Goal: Task Accomplishment & Management: Manage account settings

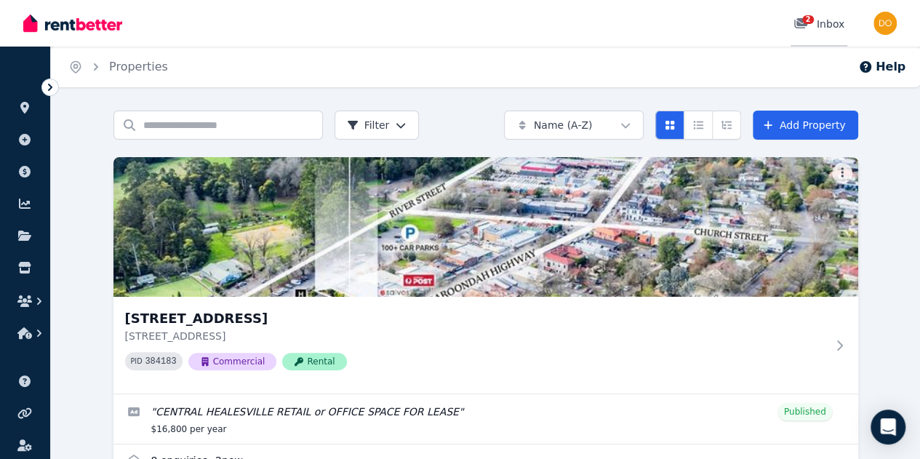
click at [806, 25] on icon at bounding box center [800, 23] width 13 height 10
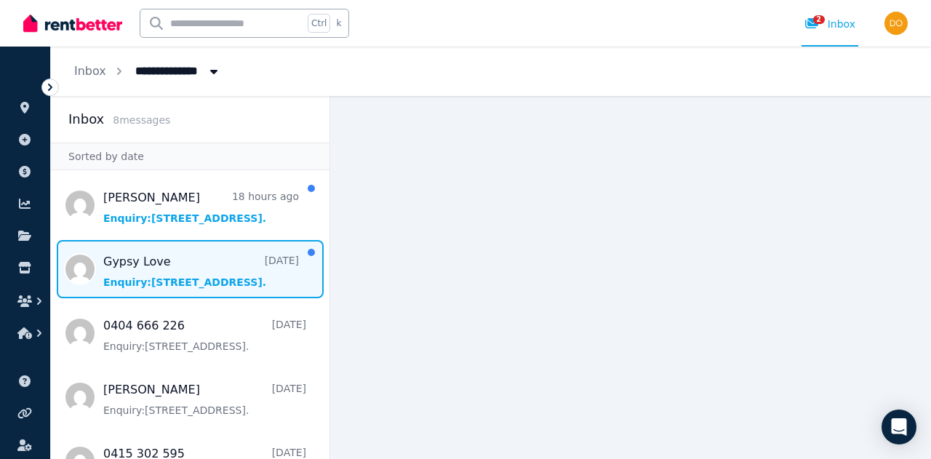
click at [154, 273] on span "Message list" at bounding box center [190, 269] width 278 height 58
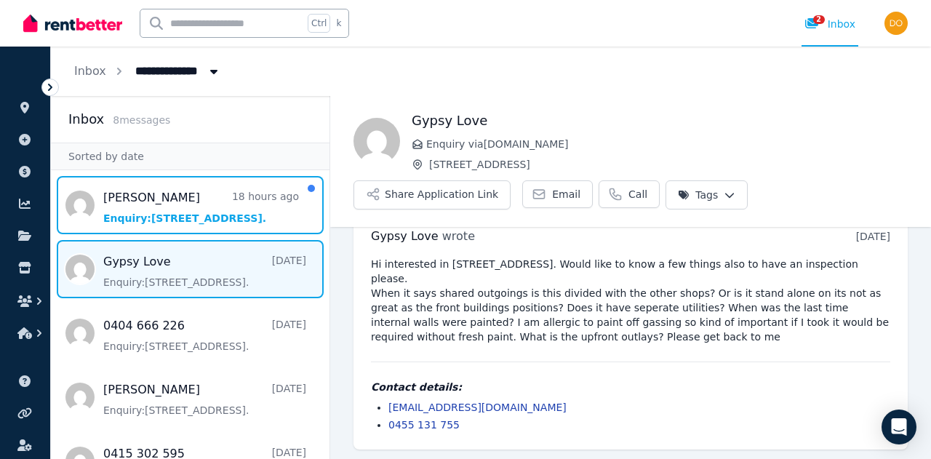
scroll to position [31, 0]
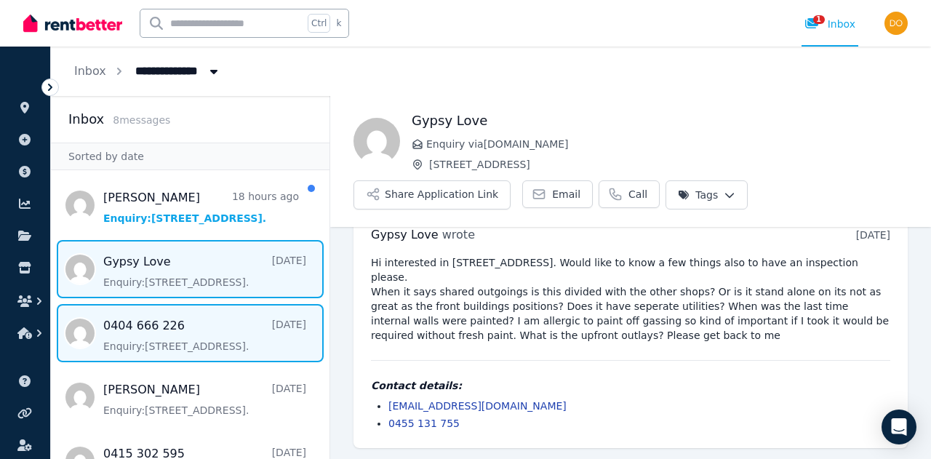
click at [163, 340] on span "Message list" at bounding box center [190, 333] width 278 height 58
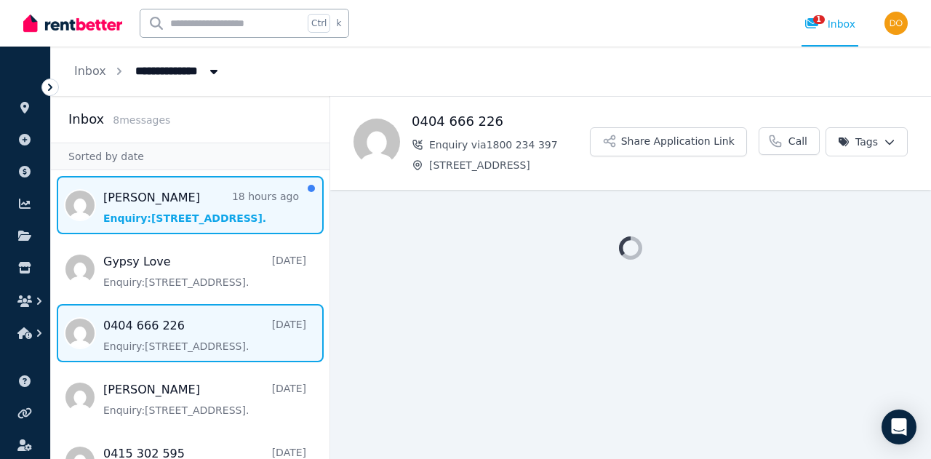
click at [160, 208] on span "Message list" at bounding box center [190, 205] width 278 height 58
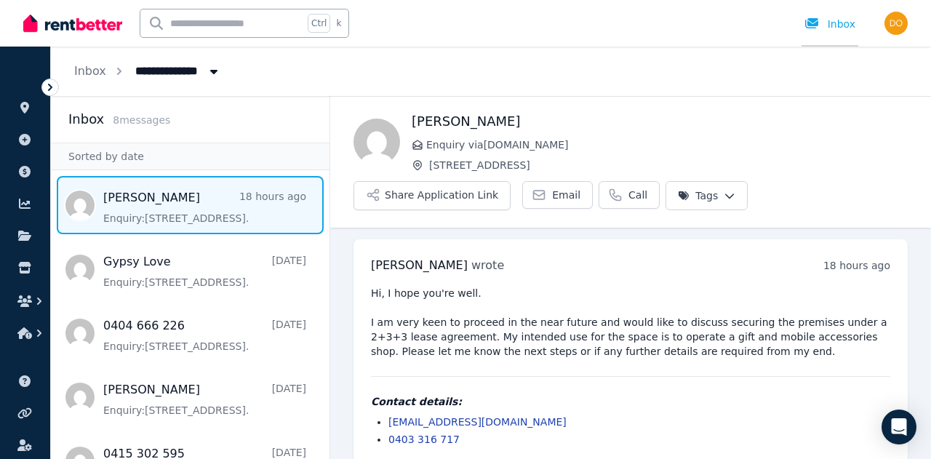
click at [835, 28] on div "Inbox" at bounding box center [829, 24] width 51 height 15
click at [206, 75] on icon "Breadcrumb" at bounding box center [213, 71] width 15 height 12
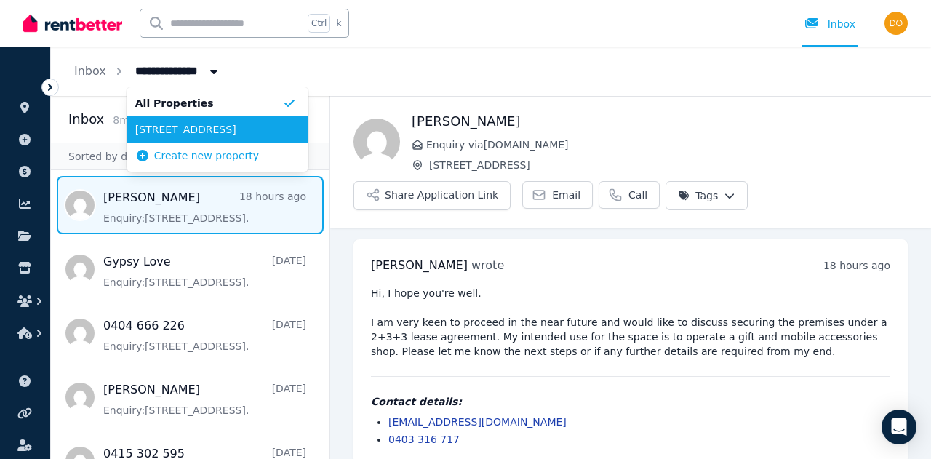
click at [190, 123] on span "[STREET_ADDRESS]" at bounding box center [208, 129] width 147 height 15
type input "**********"
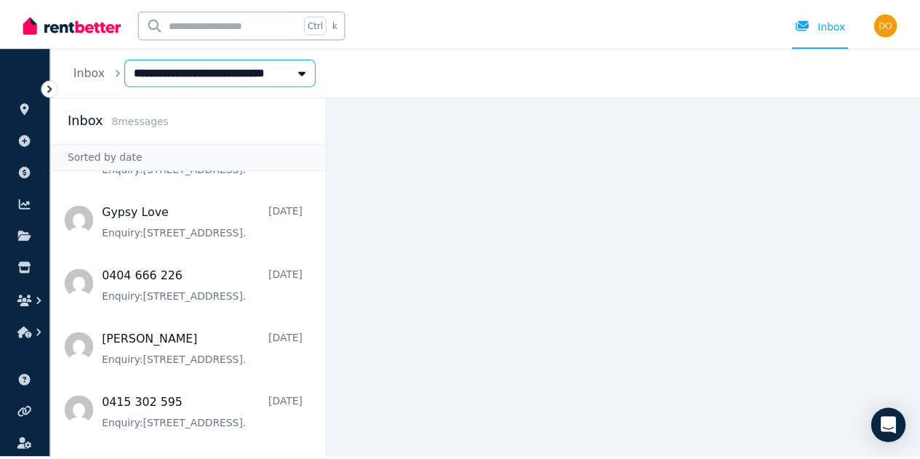
scroll to position [73, 0]
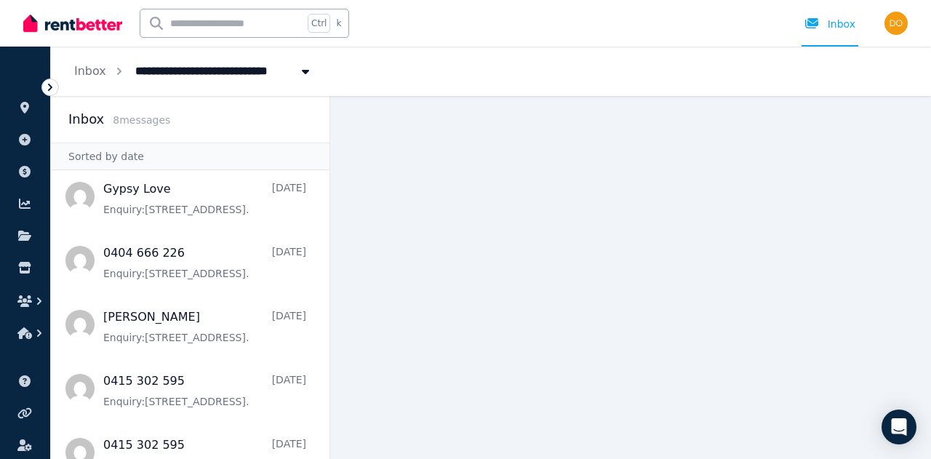
click at [393, 65] on div "**********" at bounding box center [491, 71] width 880 height 49
click at [887, 29] on img "button" at bounding box center [895, 23] width 23 height 23
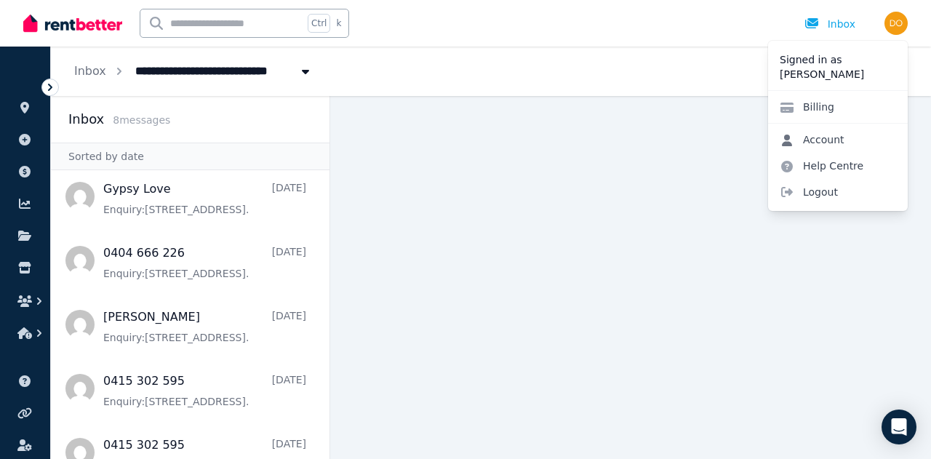
click at [814, 130] on link "Account" at bounding box center [812, 140] width 88 height 26
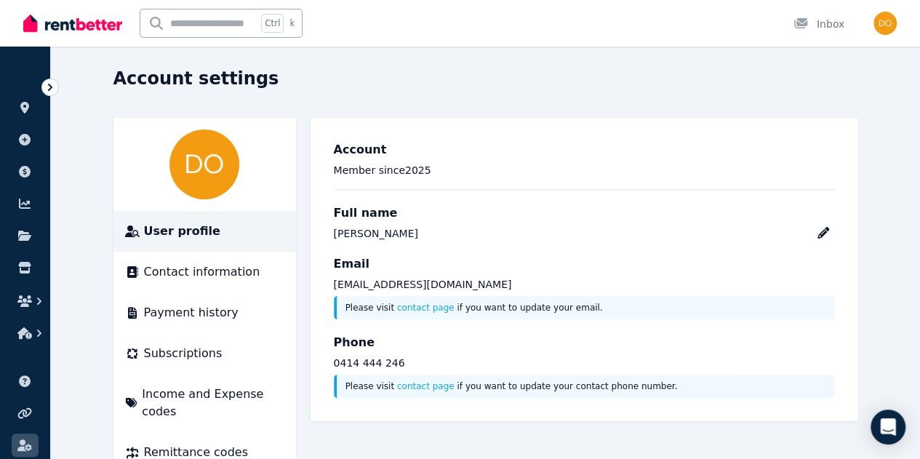
scroll to position [65, 0]
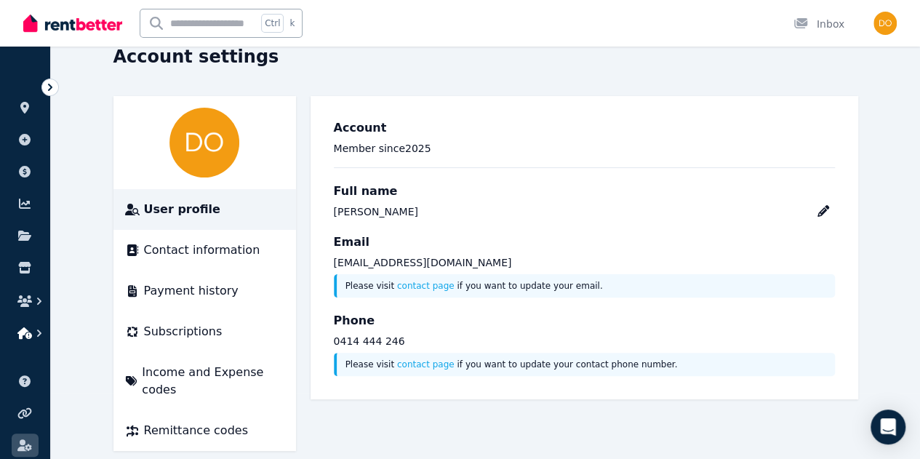
click at [41, 331] on icon "button" at bounding box center [39, 333] width 15 height 15
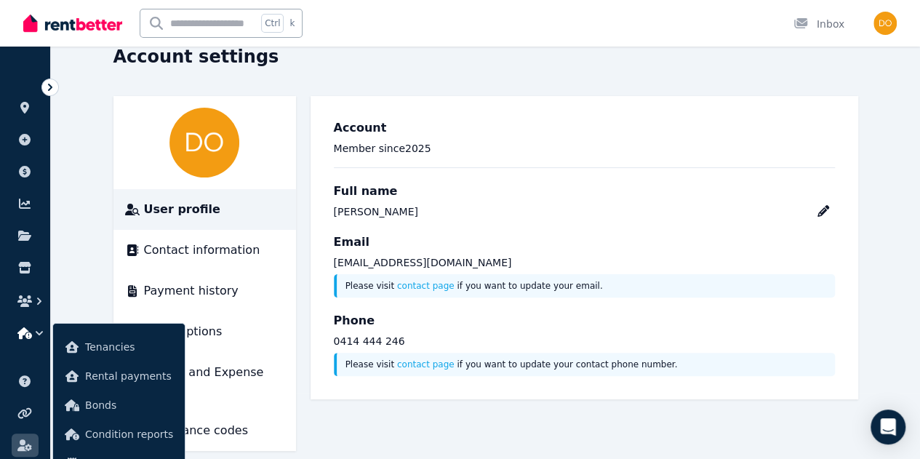
click at [469, 68] on div "Account settings" at bounding box center [481, 59] width 736 height 28
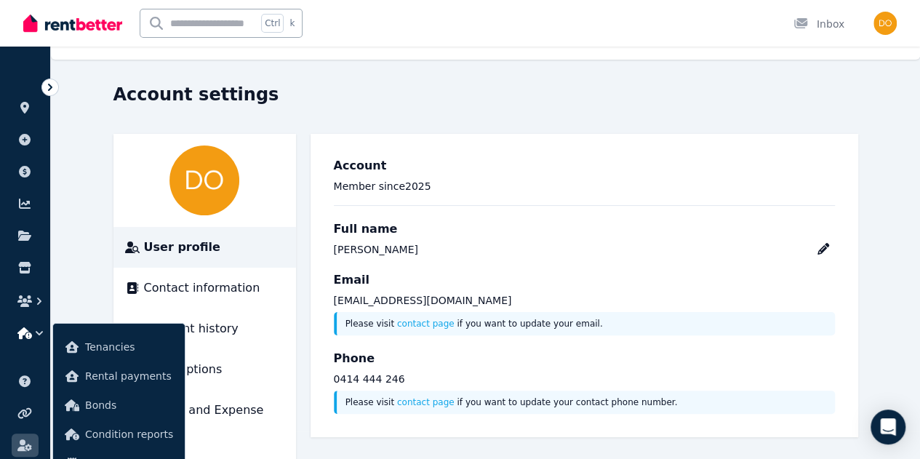
scroll to position [0, 0]
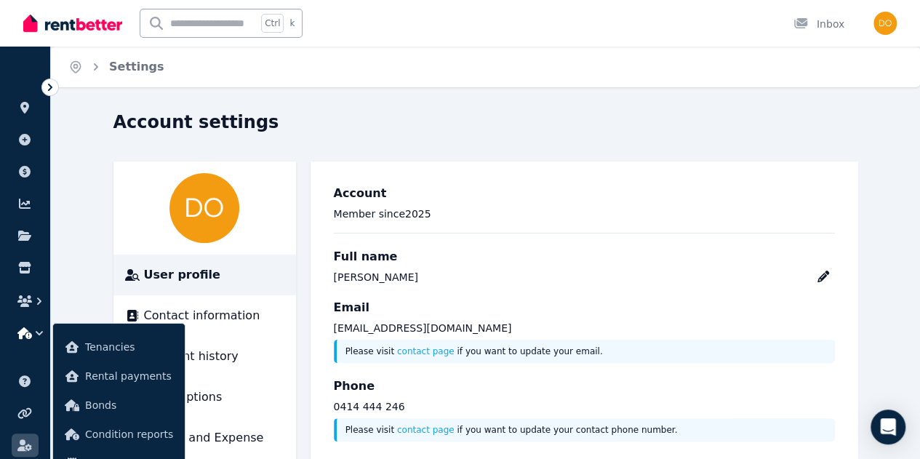
click at [49, 92] on icon at bounding box center [50, 87] width 15 height 15
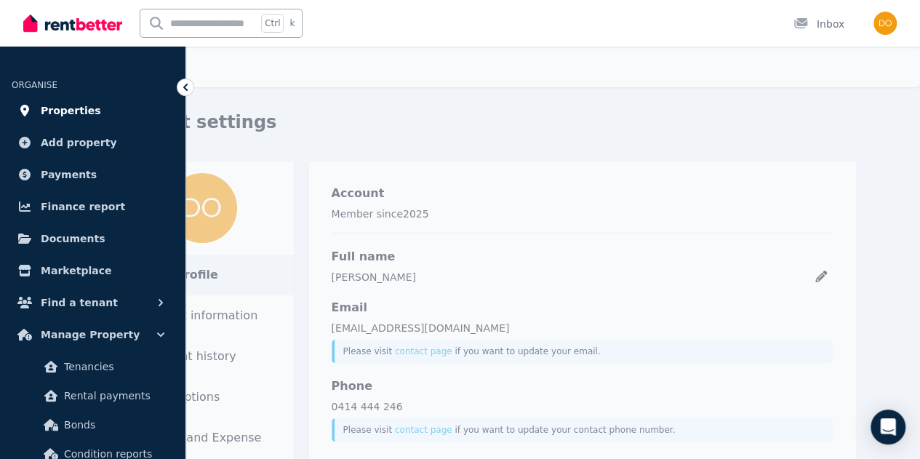
click at [56, 108] on span "Properties" at bounding box center [71, 110] width 60 height 17
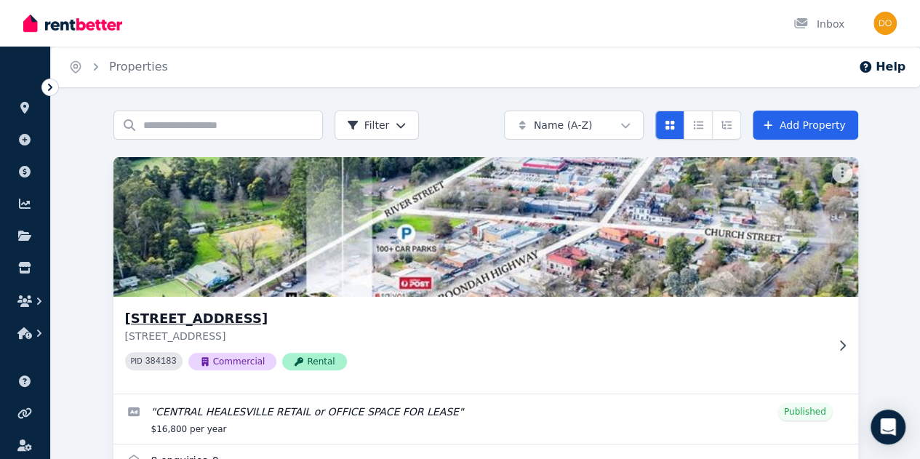
click at [247, 280] on img at bounding box center [486, 226] width 782 height 147
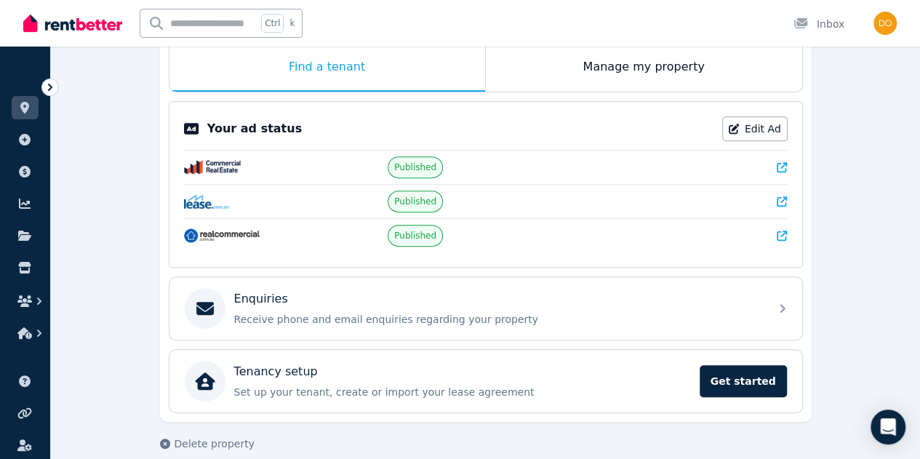
scroll to position [256, 0]
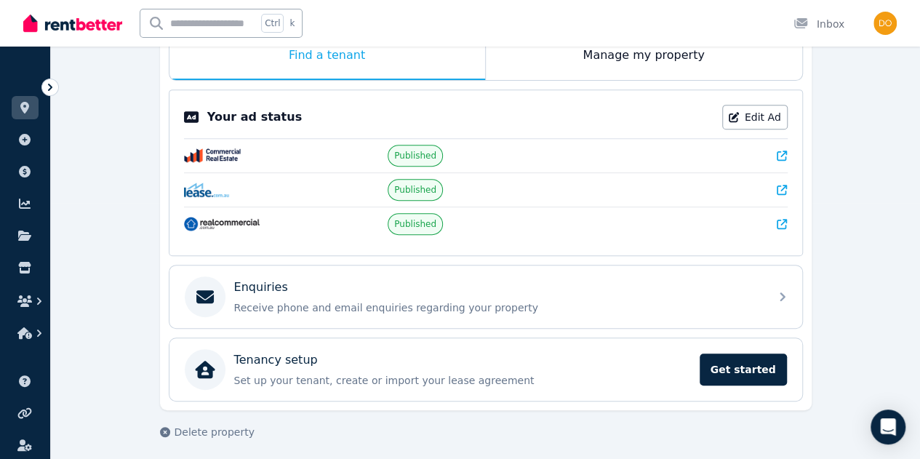
click at [782, 185] on icon at bounding box center [781, 190] width 10 height 10
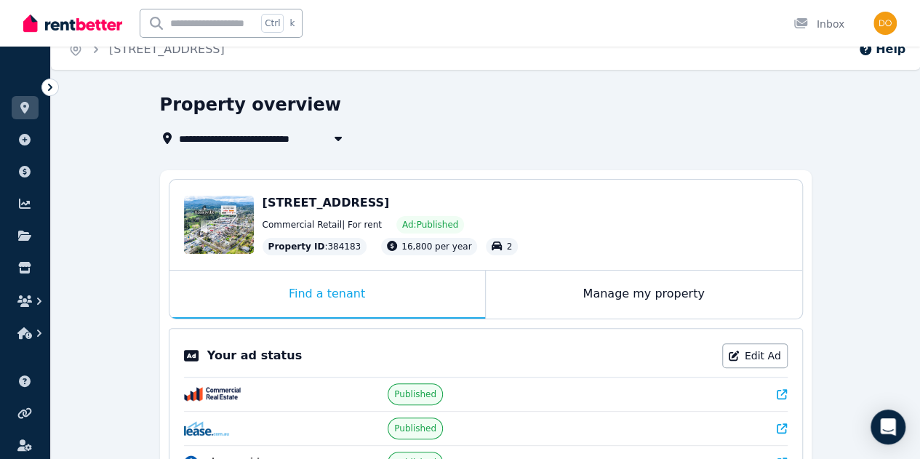
scroll to position [0, 0]
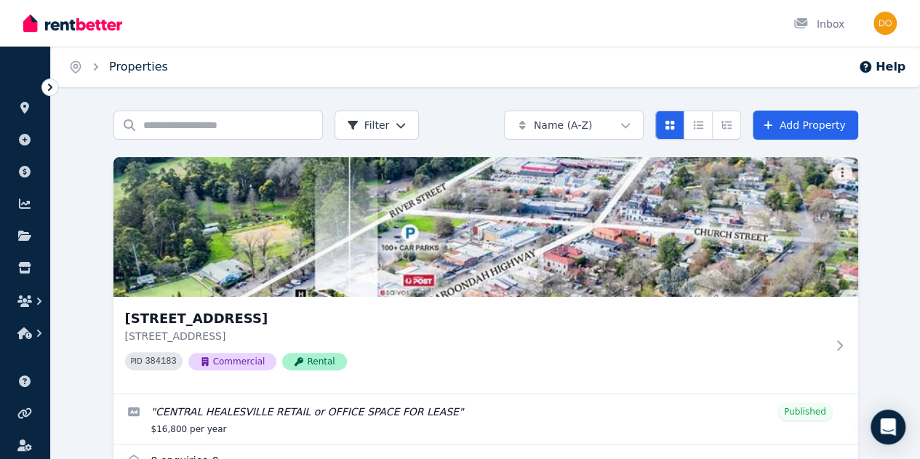
click at [135, 68] on link "Properties" at bounding box center [138, 67] width 59 height 14
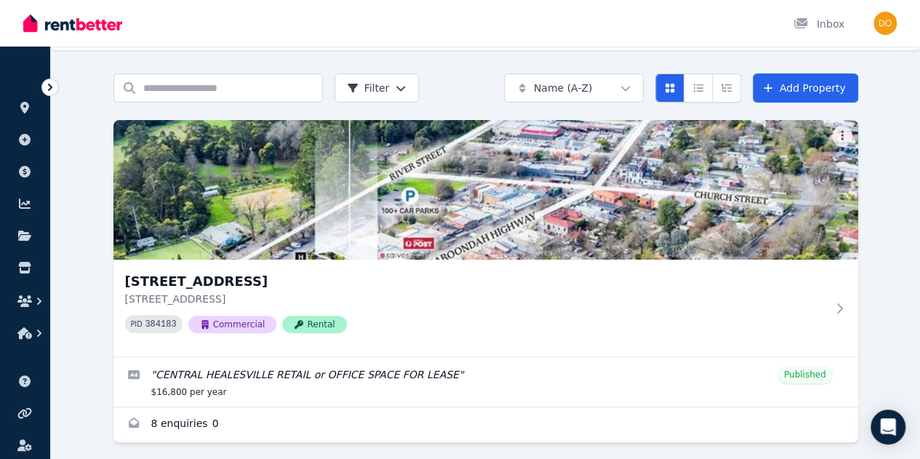
scroll to position [57, 0]
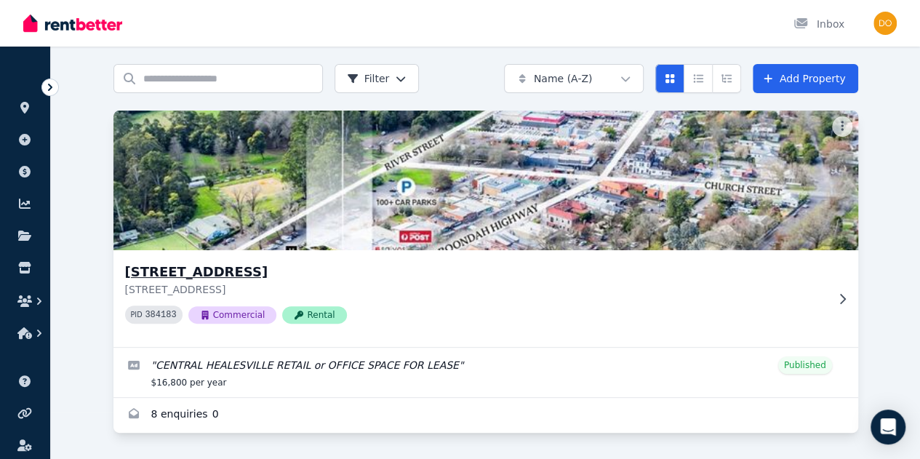
click at [238, 250] on div "[STREET_ADDRESS] [STREET_ADDRESS] 384183 Commercial Rental" at bounding box center [485, 298] width 744 height 97
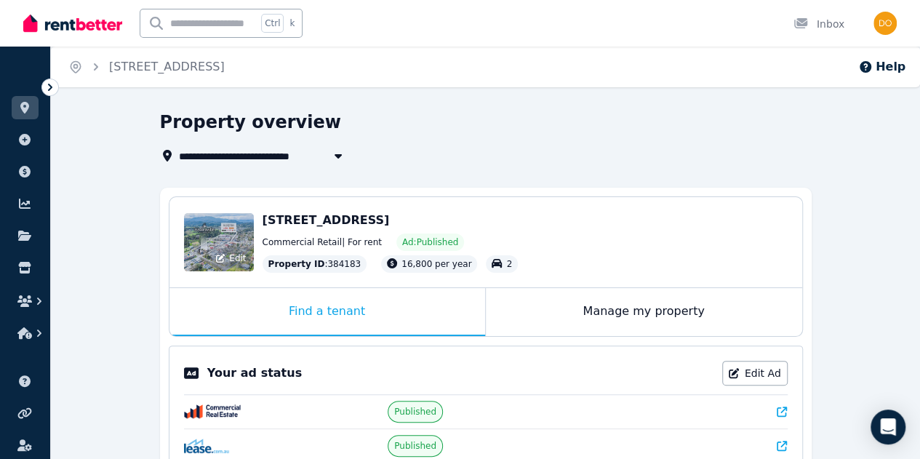
click at [225, 252] on div "Edit" at bounding box center [231, 258] width 39 height 20
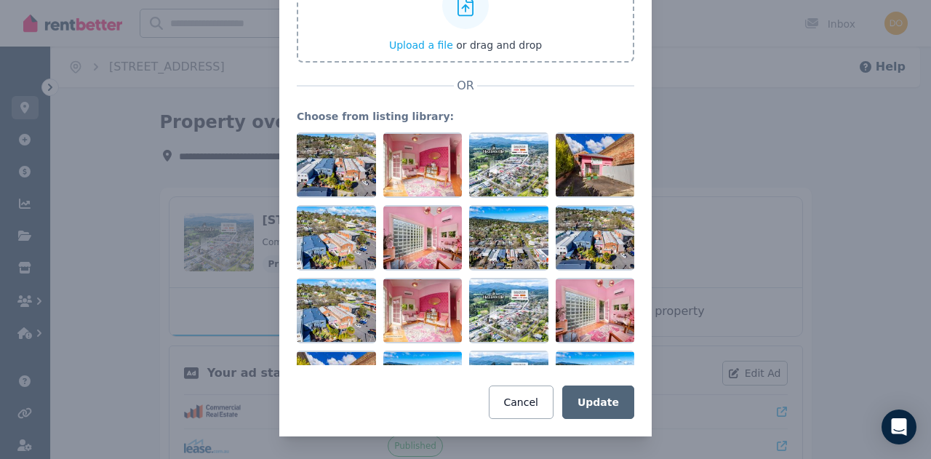
drag, startPoint x: 704, startPoint y: 136, endPoint x: 694, endPoint y: 142, distance: 11.1
click at [701, 139] on div "Update property image Upload an image or choose from your listing library. Uplo…" at bounding box center [465, 157] width 931 height 603
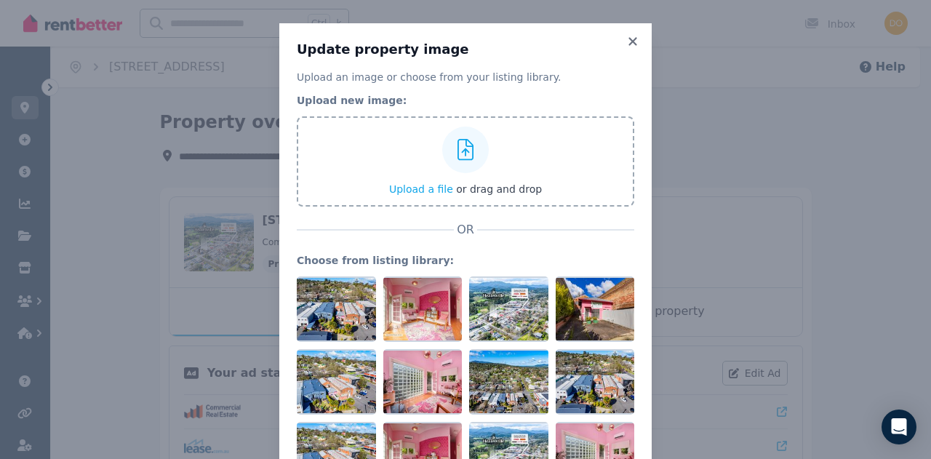
click at [629, 46] on icon at bounding box center [632, 41] width 15 height 13
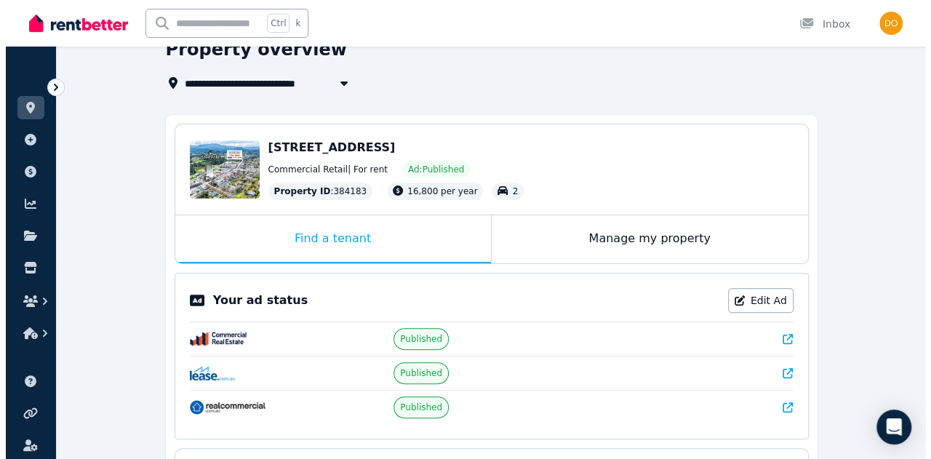
scroll to position [73, 0]
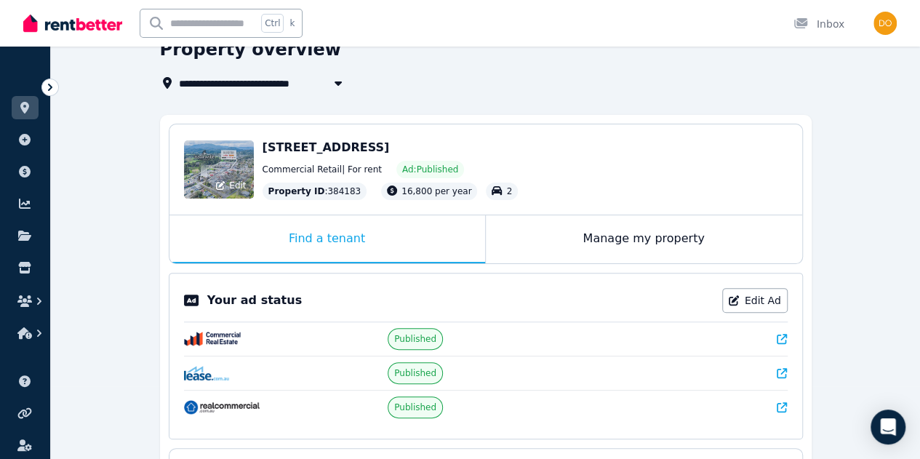
click at [227, 189] on div "Edit" at bounding box center [231, 185] width 39 height 20
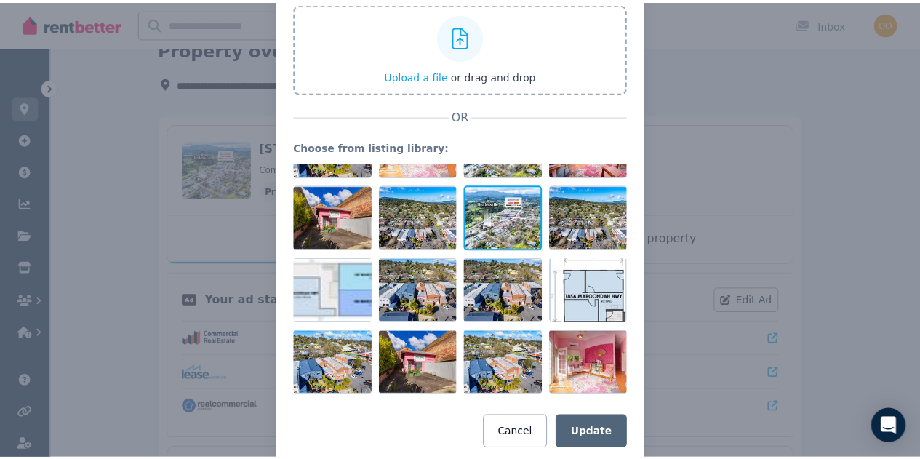
scroll to position [144, 0]
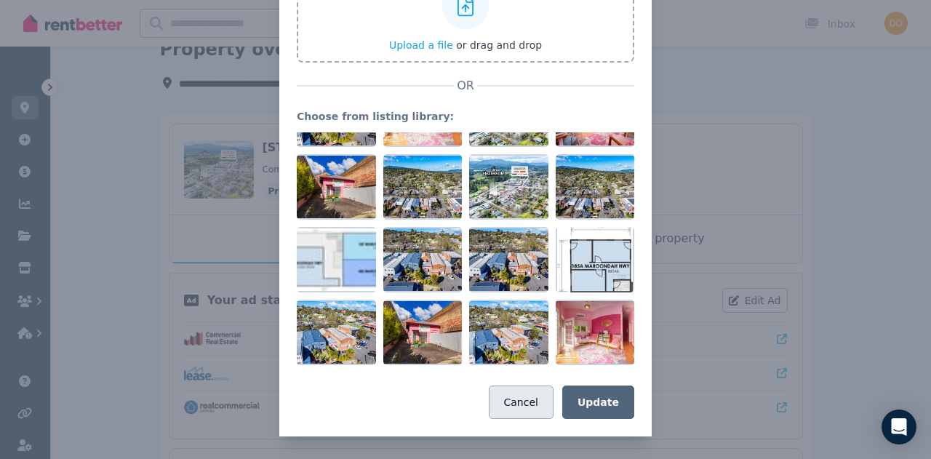
click at [534, 399] on button "Cancel" at bounding box center [521, 401] width 65 height 33
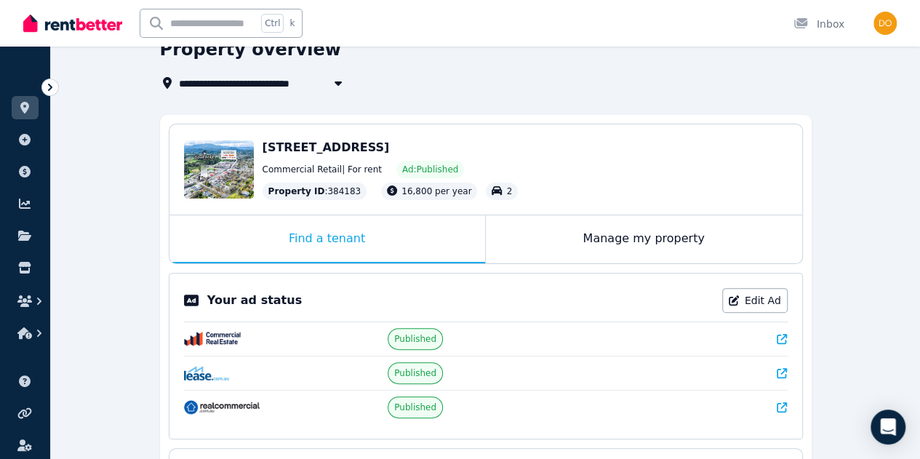
scroll to position [0, 0]
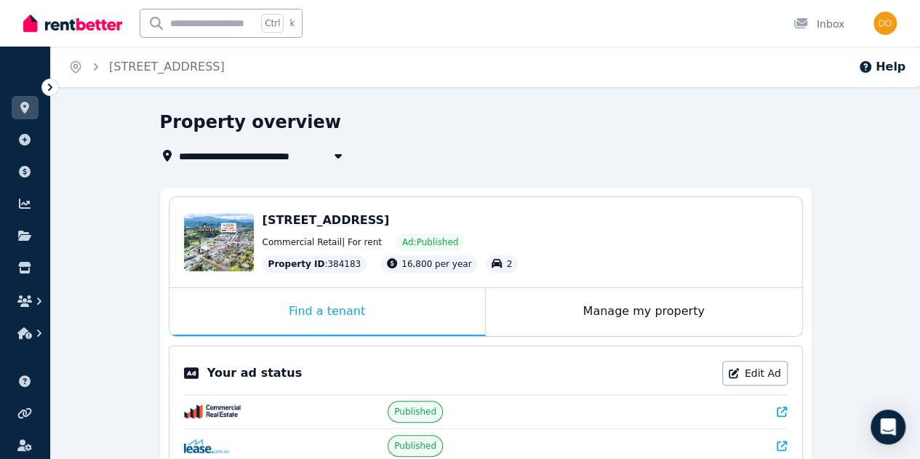
click at [306, 158] on span "[STREET_ADDRESS]" at bounding box center [242, 155] width 127 height 17
click at [306, 157] on span "[STREET_ADDRESS]" at bounding box center [242, 155] width 127 height 17
type input "**********"
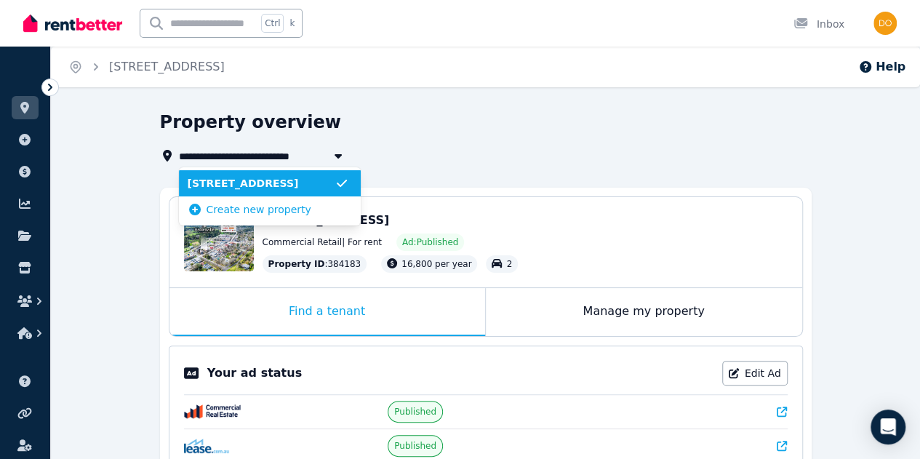
click at [313, 177] on span "[STREET_ADDRESS]" at bounding box center [261, 183] width 147 height 15
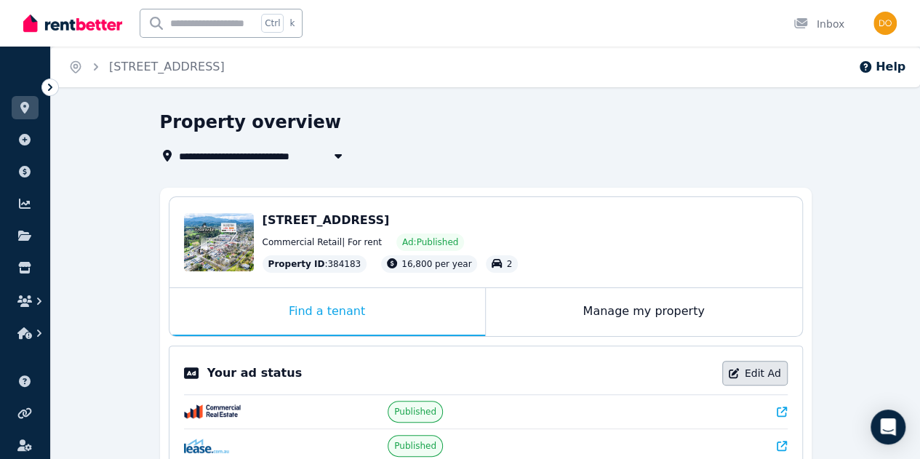
click at [779, 379] on link "Edit Ad" at bounding box center [754, 373] width 65 height 25
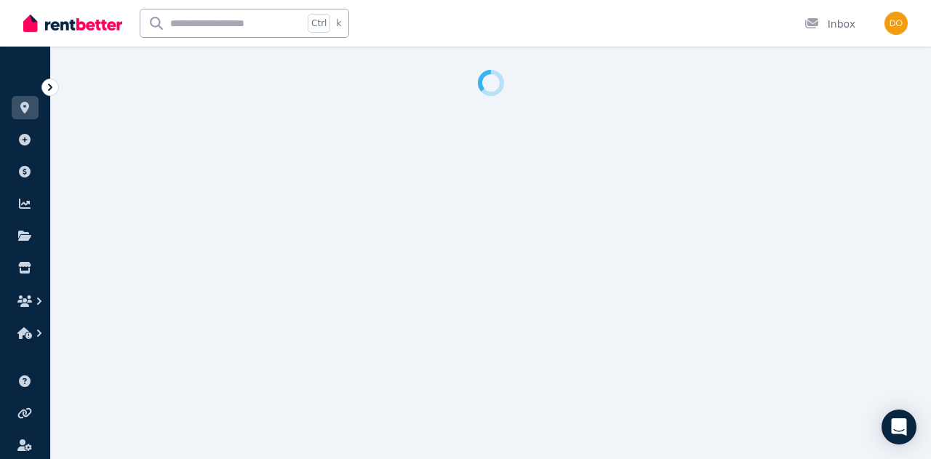
select select "**********"
select select "*********"
select select "**********"
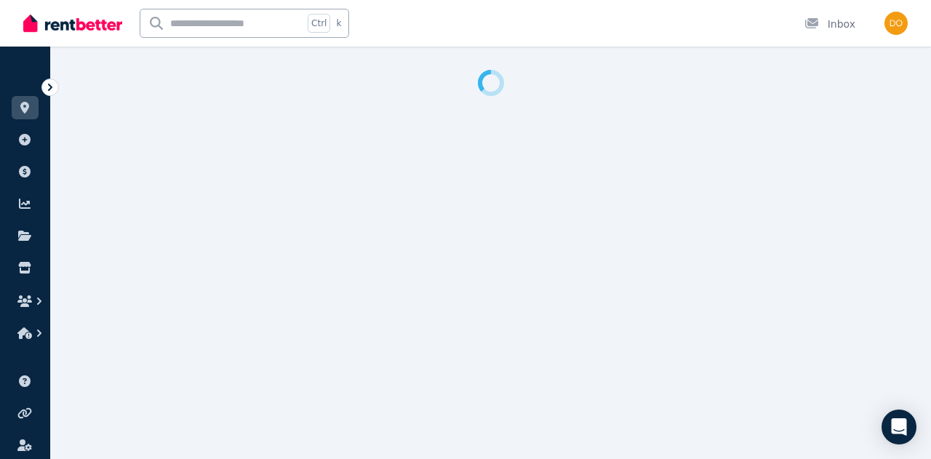
select select "**********"
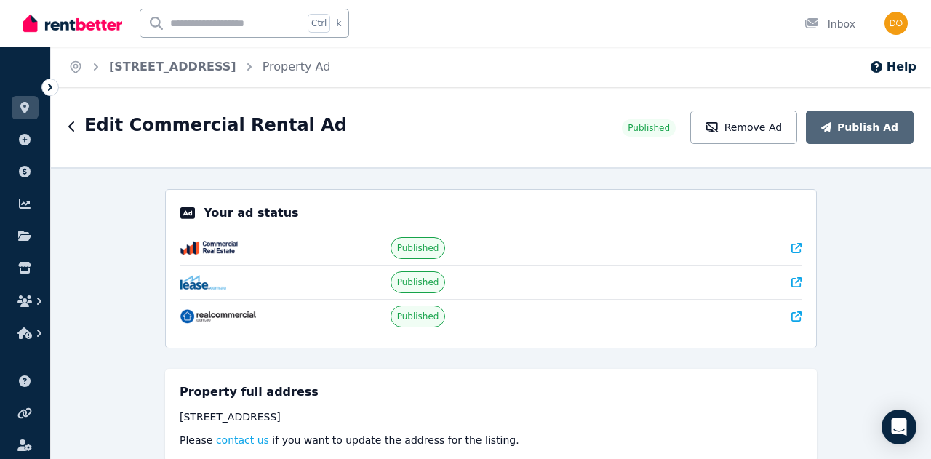
click at [72, 129] on icon "button" at bounding box center [71, 127] width 7 height 12
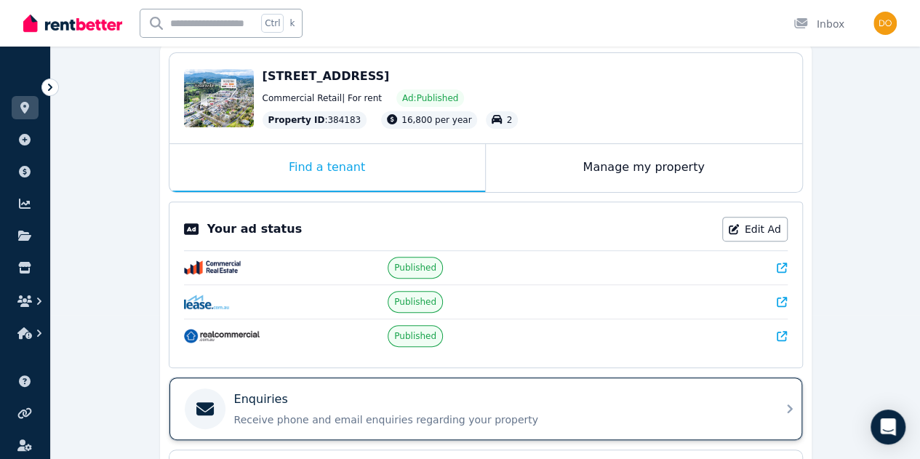
scroll to position [145, 0]
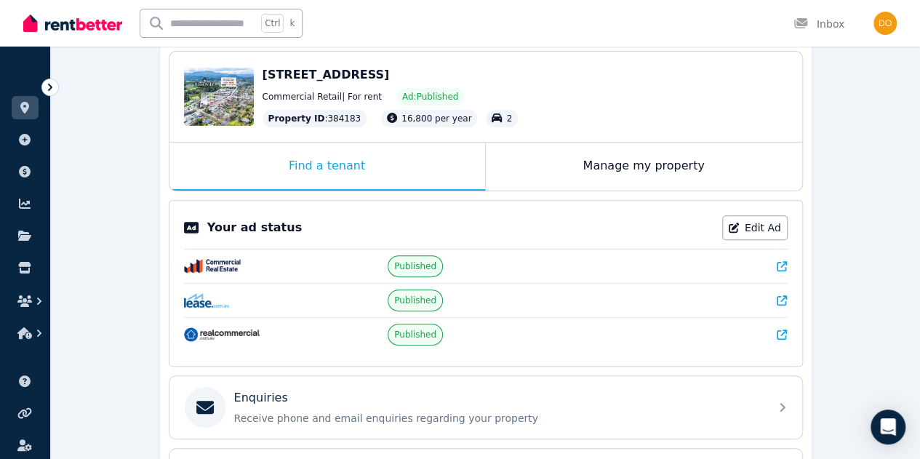
click at [410, 336] on span "Published" at bounding box center [415, 335] width 42 height 12
click at [780, 329] on icon at bounding box center [781, 334] width 10 height 10
